Goal: Task Accomplishment & Management: Manage account settings

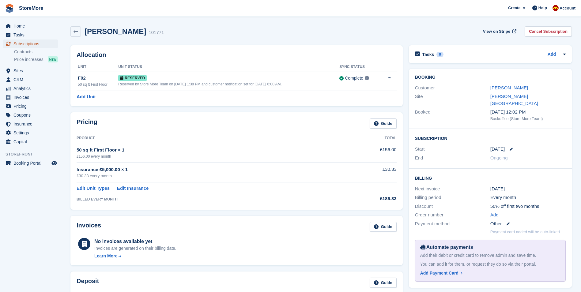
click at [30, 44] on span "Subscriptions" at bounding box center [31, 44] width 37 height 9
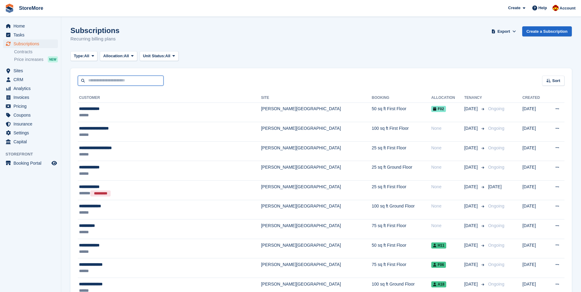
click at [104, 82] on input "text" at bounding box center [121, 81] width 86 height 10
type input "******"
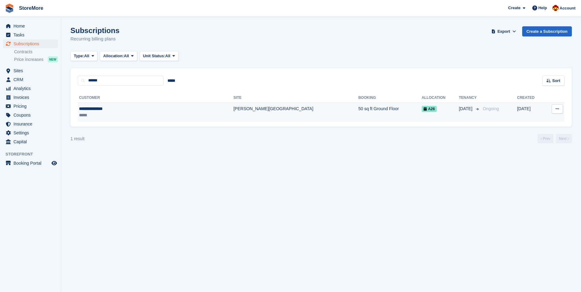
click at [131, 115] on div "*****" at bounding box center [128, 115] width 98 height 6
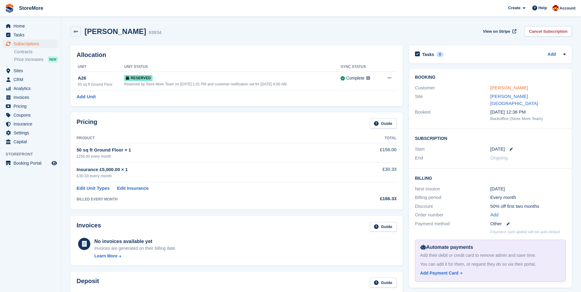
click at [507, 87] on link "sandy Broadhead" at bounding box center [509, 87] width 38 height 5
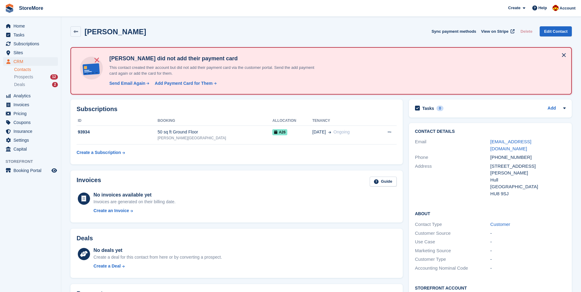
click at [342, 33] on div "sandy Broadhead Sync payment methods View on Stripe Delete Edit Contact" at bounding box center [320, 31] width 501 height 10
drag, startPoint x: 306, startPoint y: 141, endPoint x: 311, endPoint y: 144, distance: 5.4
click at [312, 141] on td "16 Aug Ongoing" at bounding box center [343, 135] width 63 height 19
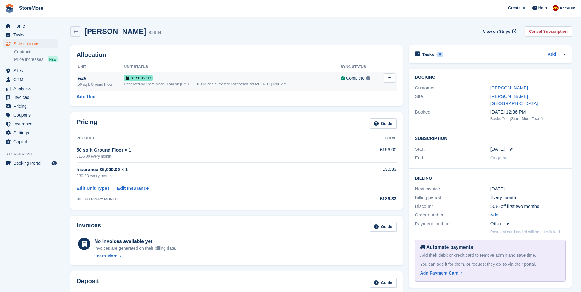
drag, startPoint x: 313, startPoint y: 36, endPoint x: 367, endPoint y: 75, distance: 66.2
click at [313, 37] on div "[PERSON_NAME] 93934 View on Stripe Cancel Subscription" at bounding box center [321, 32] width 508 height 19
click at [387, 77] on button at bounding box center [389, 78] width 11 height 9
click at [361, 90] on p "Grant Early Access" at bounding box center [365, 90] width 53 height 8
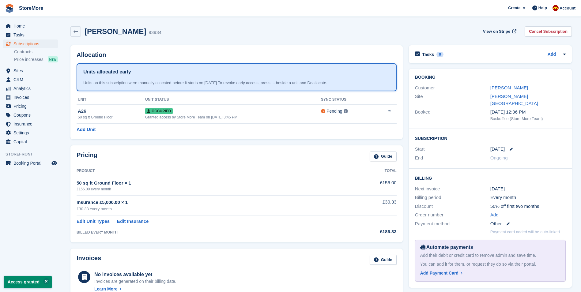
click at [400, 32] on div "sandy Broadhead 93934 View on Stripe Cancel Subscription" at bounding box center [320, 31] width 501 height 10
click at [397, 32] on div "sandy Broadhead 93934 View on Stripe Cancel Subscription" at bounding box center [320, 31] width 501 height 10
